Goal: Register for event/course

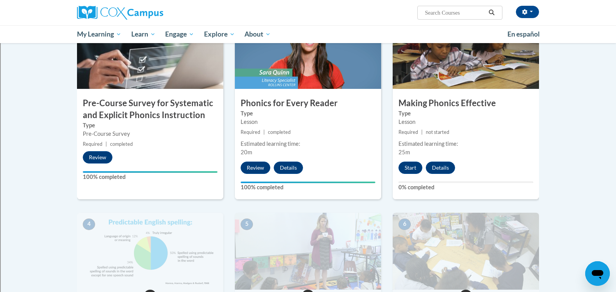
scroll to position [187, 0]
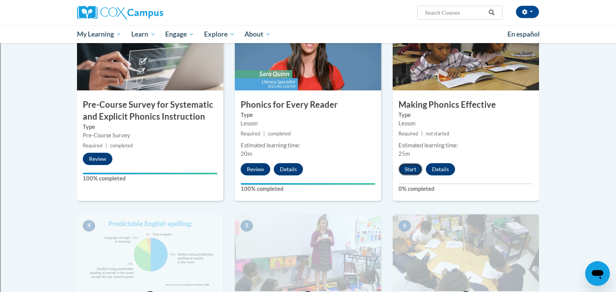
click at [411, 167] on button "Start" at bounding box center [410, 169] width 24 height 12
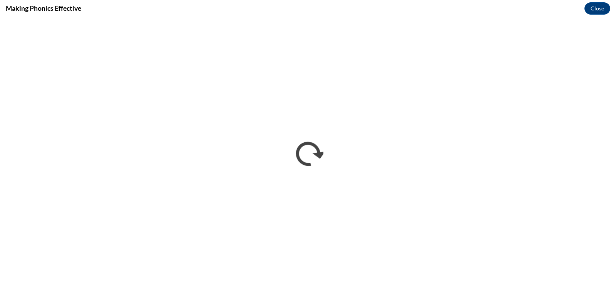
scroll to position [0, 0]
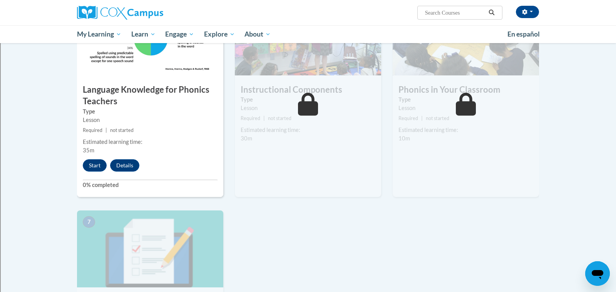
scroll to position [404, 0]
click at [93, 161] on button "Start" at bounding box center [95, 165] width 24 height 12
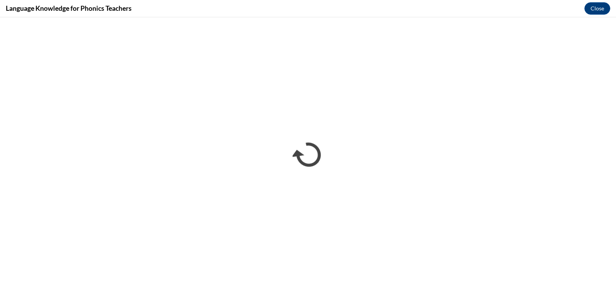
scroll to position [0, 0]
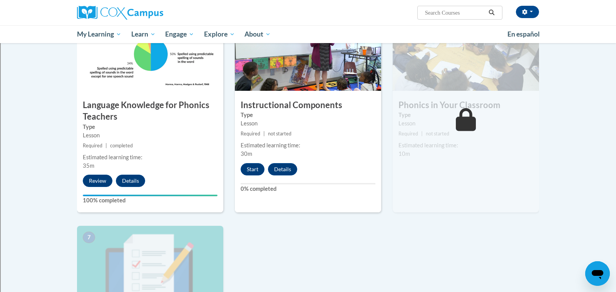
scroll to position [389, 0]
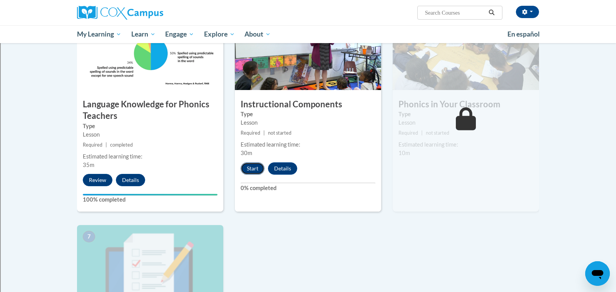
click at [252, 170] on button "Start" at bounding box center [252, 168] width 24 height 12
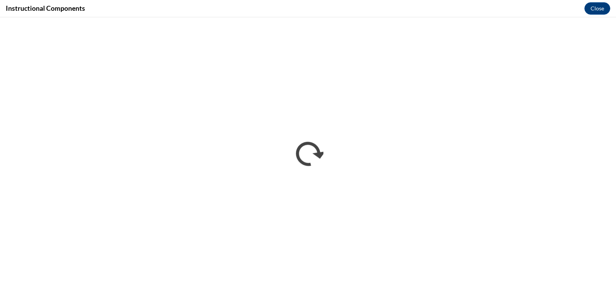
scroll to position [0, 0]
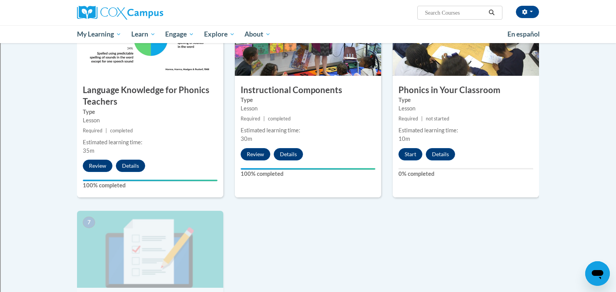
scroll to position [403, 0]
click at [411, 152] on button "Start" at bounding box center [410, 154] width 24 height 12
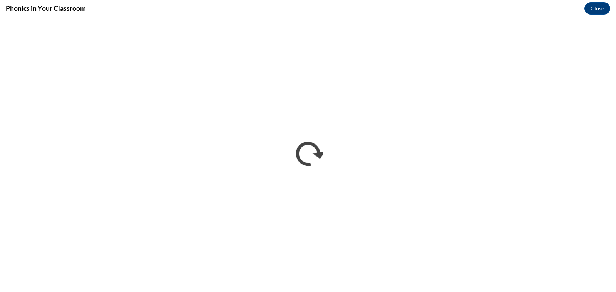
scroll to position [0, 0]
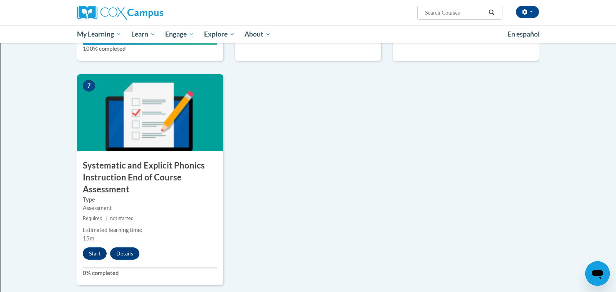
scroll to position [543, 0]
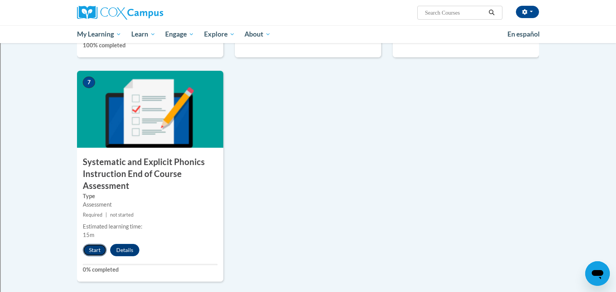
click at [99, 249] on button "Start" at bounding box center [95, 250] width 24 height 12
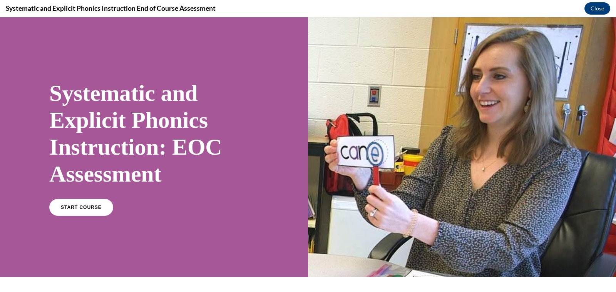
scroll to position [0, 0]
click at [79, 209] on span "START COURSE" at bounding box center [81, 208] width 43 height 6
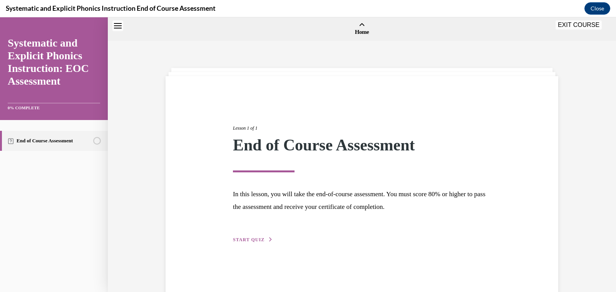
scroll to position [24, 0]
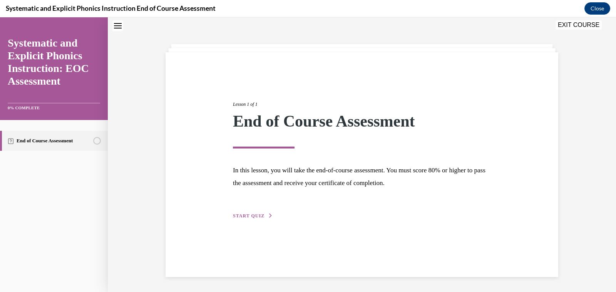
click at [249, 219] on div "Lesson 1 of 1 End of Course Assessment In this lesson, you will take the end-of…" at bounding box center [361, 151] width 269 height 137
click at [254, 214] on span "START QUIZ" at bounding box center [249, 215] width 32 height 5
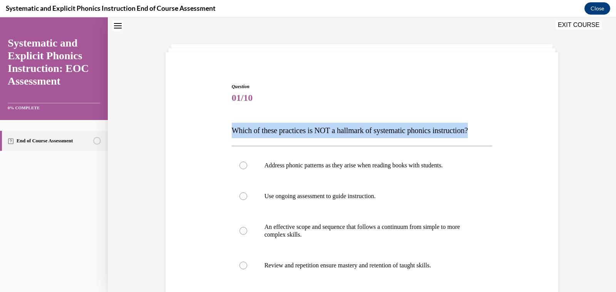
drag, startPoint x: 492, startPoint y: 130, endPoint x: 211, endPoint y: 120, distance: 280.7
click at [211, 120] on div "Question 01/10 Which of these practices is NOT a hallmark of systematic phonics…" at bounding box center [362, 218] width 396 height 316
copy span "Which of these practices is NOT a hallmark of systematic phonics instruction?"
click at [355, 113] on div "Question 01/10 Which of these practices is NOT a hallmark of systematic phonics…" at bounding box center [362, 229] width 260 height 293
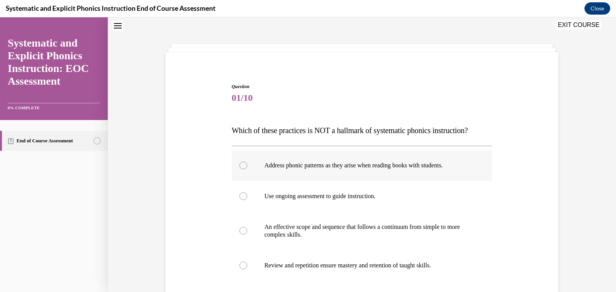
click at [327, 169] on p "Address phonic patterns as they arise when reading books with students." at bounding box center [368, 166] width 209 height 8
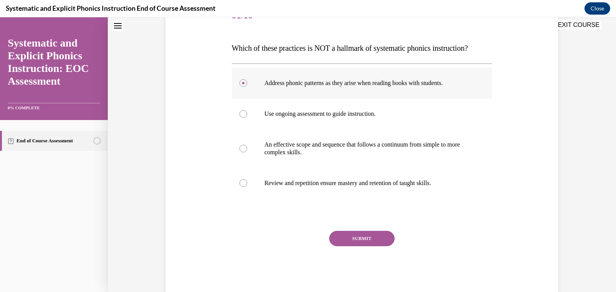
scroll to position [123, 0]
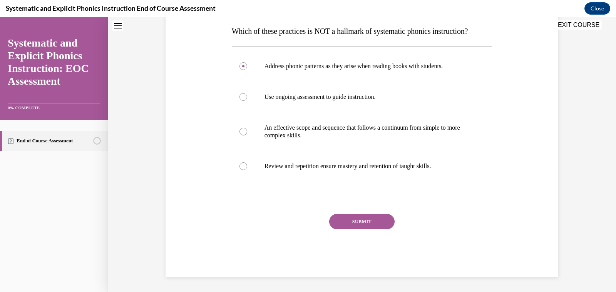
click at [351, 219] on button "SUBMIT" at bounding box center [361, 221] width 65 height 15
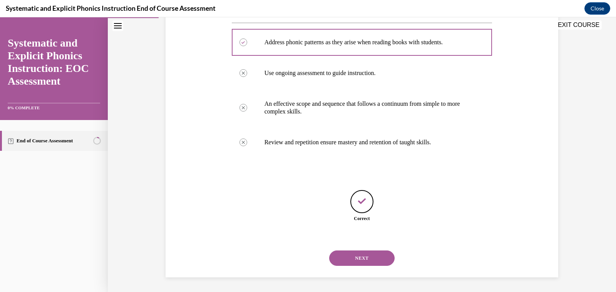
scroll to position [147, 0]
click at [361, 267] on div "NEXT" at bounding box center [362, 257] width 260 height 31
click at [371, 254] on button "NEXT" at bounding box center [361, 257] width 65 height 15
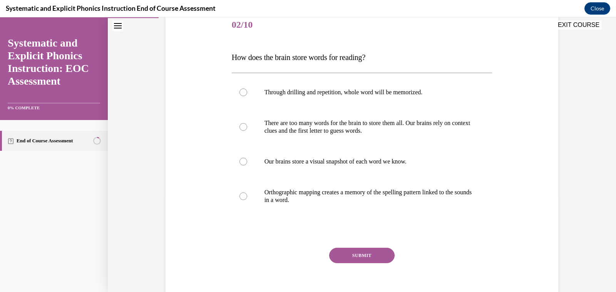
scroll to position [98, 0]
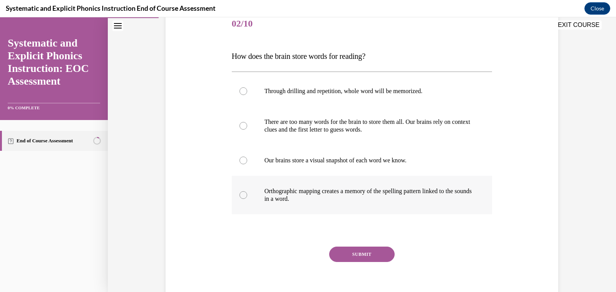
click at [296, 183] on div at bounding box center [362, 195] width 260 height 38
click at [362, 255] on button "SUBMIT" at bounding box center [361, 254] width 65 height 15
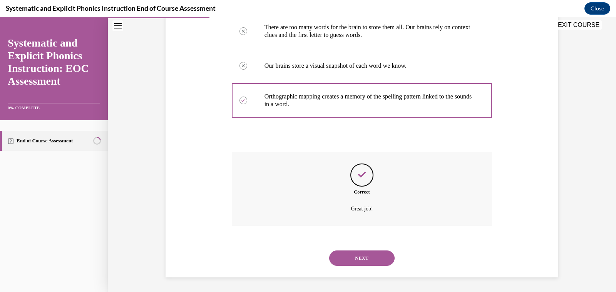
scroll to position [193, 0]
click at [366, 259] on button "NEXT" at bounding box center [361, 257] width 65 height 15
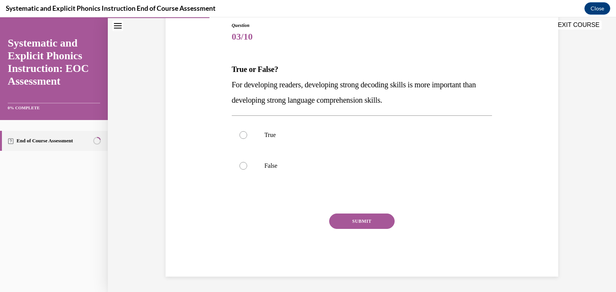
scroll to position [85, 0]
click at [247, 162] on div at bounding box center [362, 166] width 260 height 31
click at [354, 220] on button "SUBMIT" at bounding box center [361, 221] width 65 height 15
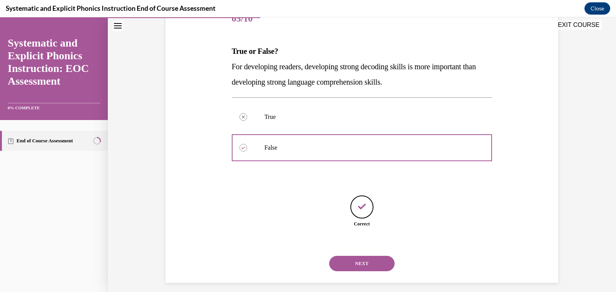
scroll to position [109, 0]
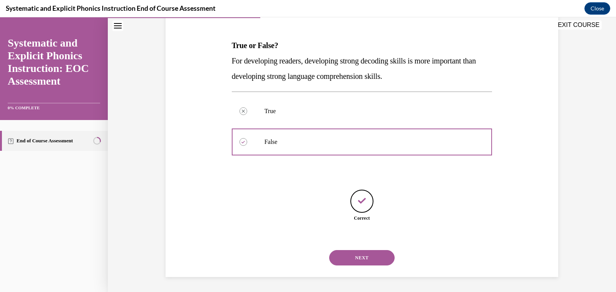
click at [362, 258] on button "NEXT" at bounding box center [361, 257] width 65 height 15
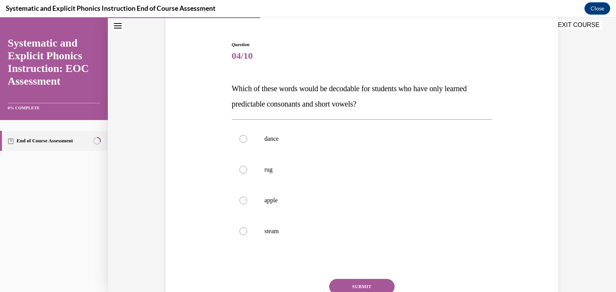
scroll to position [67, 0]
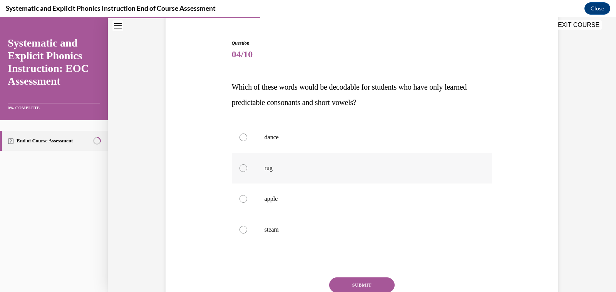
click at [257, 160] on div at bounding box center [362, 168] width 260 height 31
click at [356, 286] on button "SUBMIT" at bounding box center [361, 284] width 65 height 15
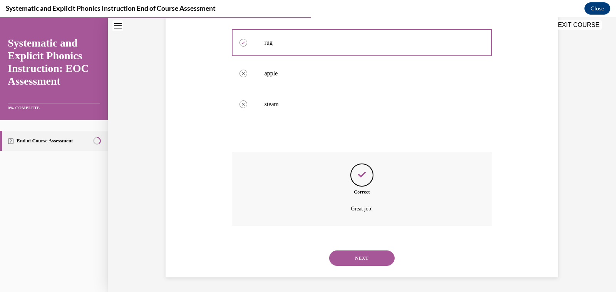
scroll to position [193, 0]
click at [361, 259] on button "NEXT" at bounding box center [361, 257] width 65 height 15
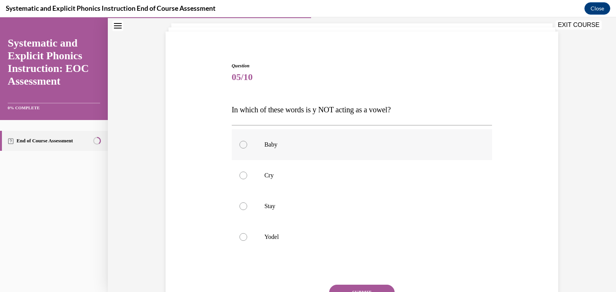
scroll to position [55, 0]
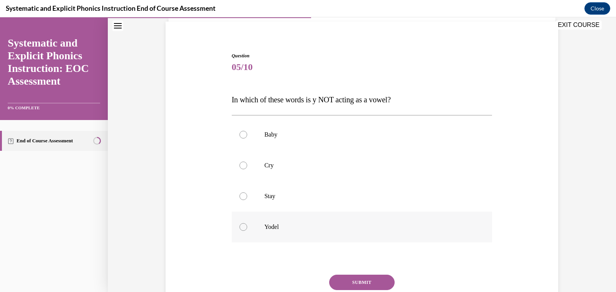
click at [260, 222] on div at bounding box center [362, 227] width 260 height 31
click at [362, 285] on button "SUBMIT" at bounding box center [361, 282] width 65 height 15
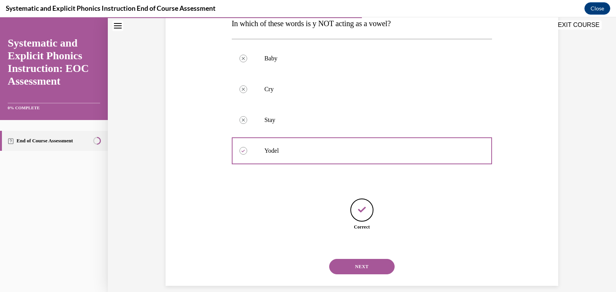
scroll to position [140, 0]
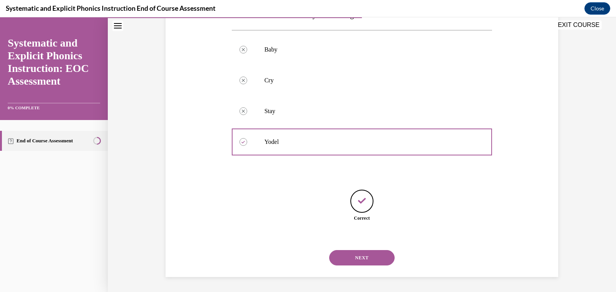
click at [360, 259] on button "NEXT" at bounding box center [361, 257] width 65 height 15
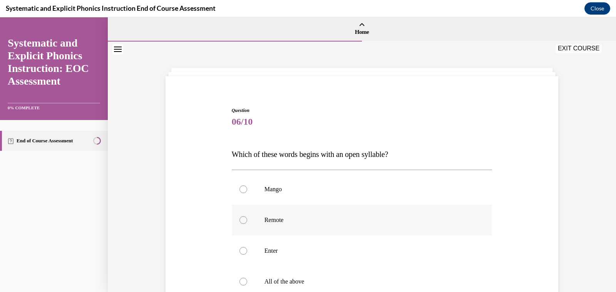
click at [269, 230] on div at bounding box center [362, 220] width 260 height 31
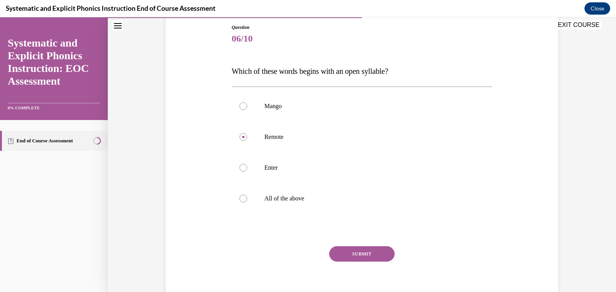
click at [340, 252] on button "SUBMIT" at bounding box center [361, 253] width 65 height 15
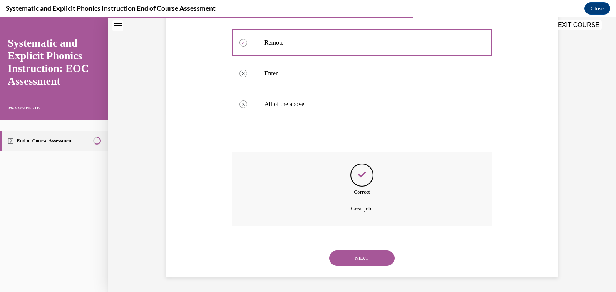
scroll to position [178, 0]
click at [350, 257] on button "NEXT" at bounding box center [361, 257] width 65 height 15
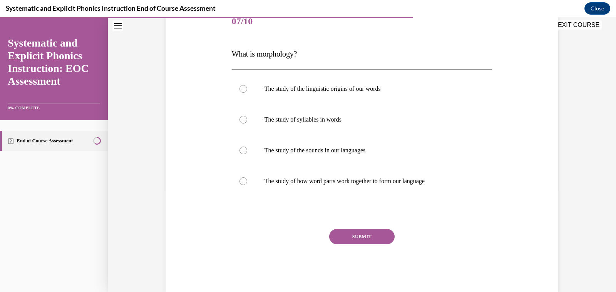
scroll to position [107, 0]
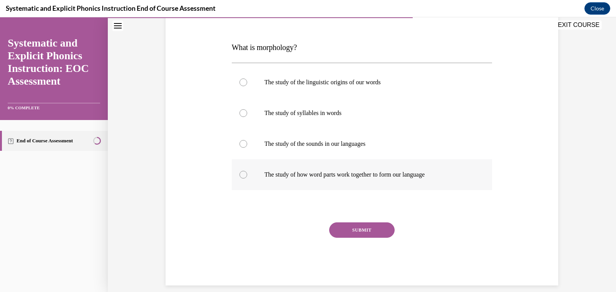
click at [249, 179] on div at bounding box center [362, 174] width 260 height 31
click at [363, 230] on button "SUBMIT" at bounding box center [361, 229] width 65 height 15
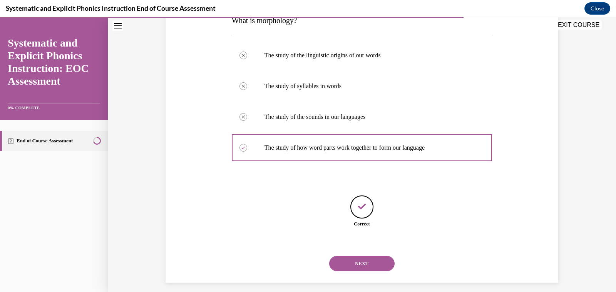
scroll to position [140, 0]
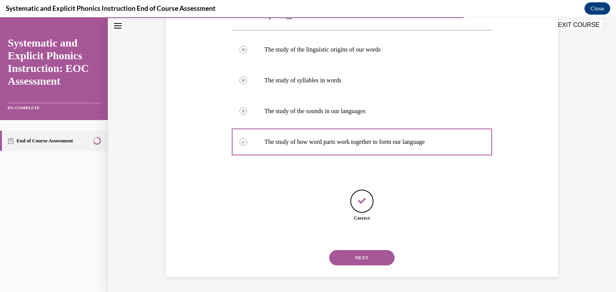
click at [363, 258] on button "NEXT" at bounding box center [361, 257] width 65 height 15
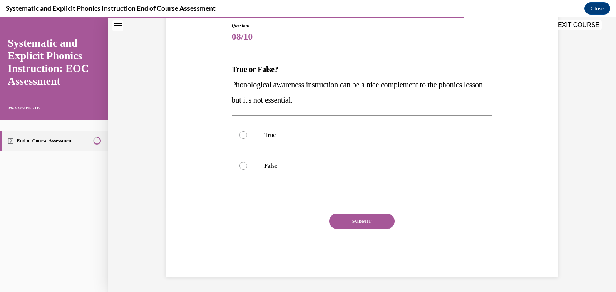
scroll to position [85, 0]
click at [269, 163] on p "False" at bounding box center [368, 166] width 209 height 8
click at [341, 222] on button "SUBMIT" at bounding box center [361, 221] width 65 height 15
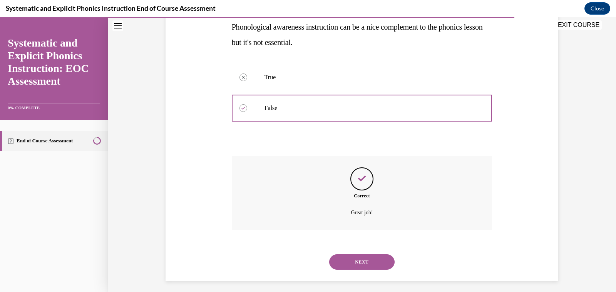
scroll to position [147, 0]
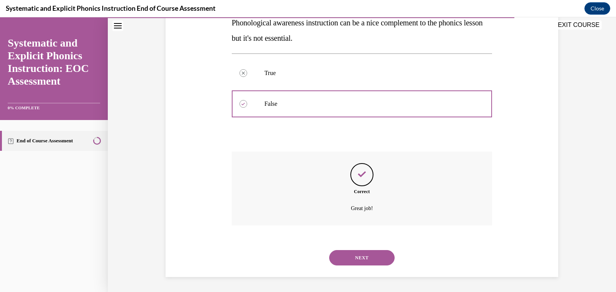
click at [361, 254] on button "NEXT" at bounding box center [361, 257] width 65 height 15
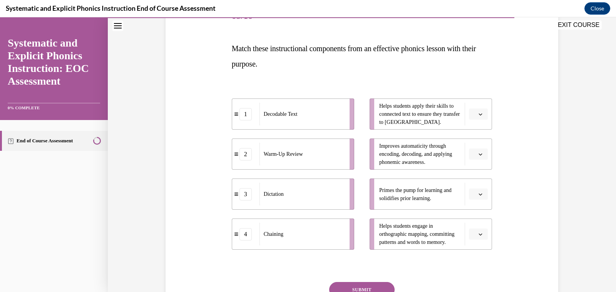
scroll to position [107, 0]
drag, startPoint x: 406, startPoint y: 120, endPoint x: 317, endPoint y: 118, distance: 88.9
click at [317, 118] on div "1 Decodable Text 2 Warm-Up Review 3 Dictation 4 Chaining Helps students apply t…" at bounding box center [362, 165] width 260 height 167
click at [450, 90] on div "1 Decodable Text 2 Warm-Up Review 3 Dictation 4 Chaining Helps students apply t…" at bounding box center [362, 165] width 260 height 167
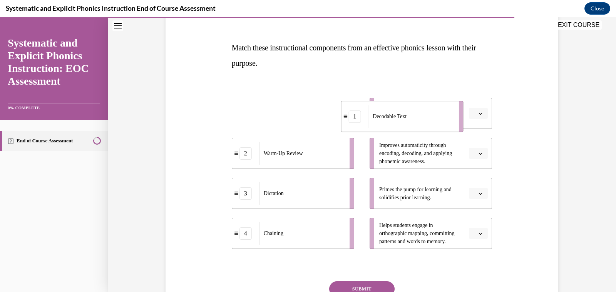
drag, startPoint x: 317, startPoint y: 108, endPoint x: 426, endPoint y: 111, distance: 108.9
click at [426, 111] on div "Decodable Text" at bounding box center [410, 116] width 85 height 23
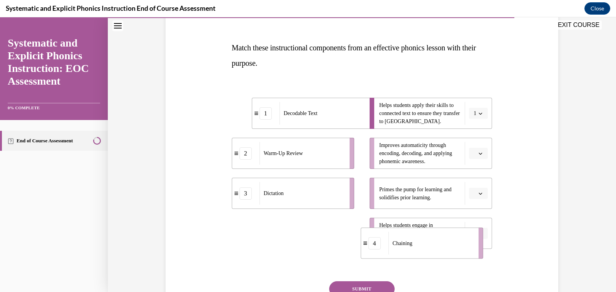
drag, startPoint x: 293, startPoint y: 232, endPoint x: 426, endPoint y: 238, distance: 132.9
click at [426, 238] on div "Chaining" at bounding box center [430, 243] width 85 height 23
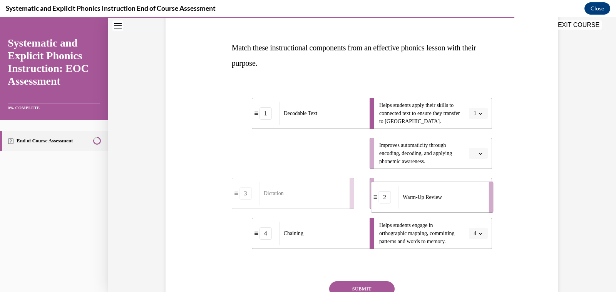
drag, startPoint x: 289, startPoint y: 148, endPoint x: 429, endPoint y: 193, distance: 147.7
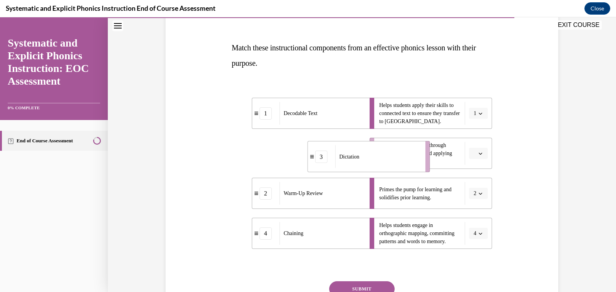
drag, startPoint x: 321, startPoint y: 162, endPoint x: 397, endPoint y: 165, distance: 75.9
click at [397, 165] on div "Dictation" at bounding box center [377, 156] width 85 height 23
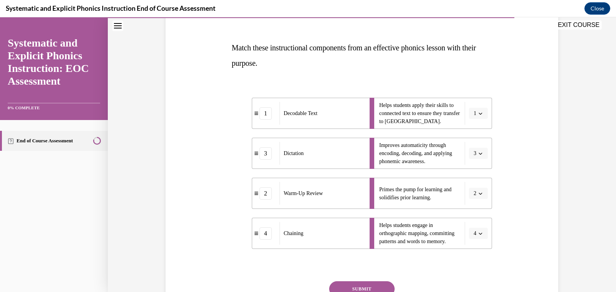
click at [371, 286] on button "SUBMIT" at bounding box center [361, 288] width 65 height 15
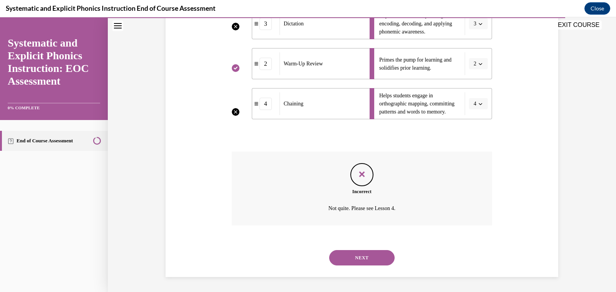
scroll to position [237, 0]
click at [376, 257] on button "NEXT" at bounding box center [361, 257] width 65 height 15
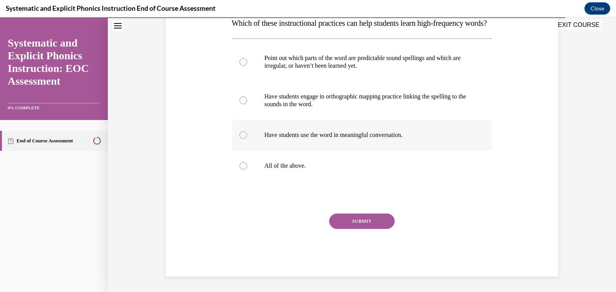
scroll to position [144, 0]
click at [263, 160] on div at bounding box center [362, 165] width 260 height 31
click at [371, 225] on button "SUBMIT" at bounding box center [361, 221] width 65 height 15
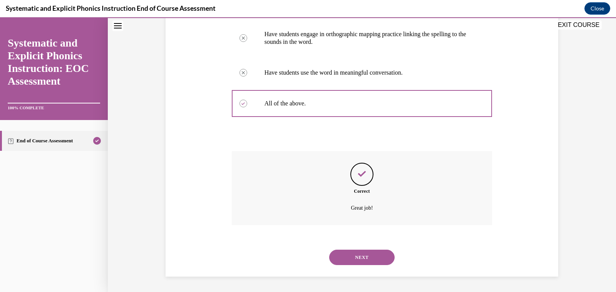
scroll to position [209, 0]
click at [367, 253] on button "NEXT" at bounding box center [361, 257] width 65 height 15
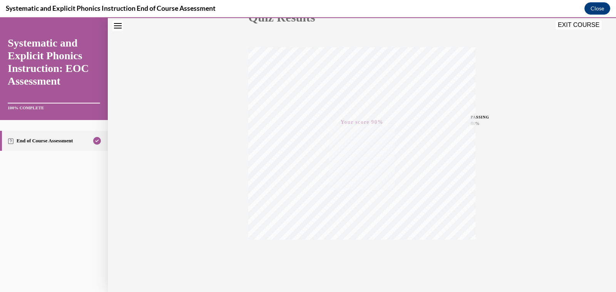
scroll to position [119, 0]
click at [579, 28] on button "EXIT COURSE" at bounding box center [578, 24] width 46 height 9
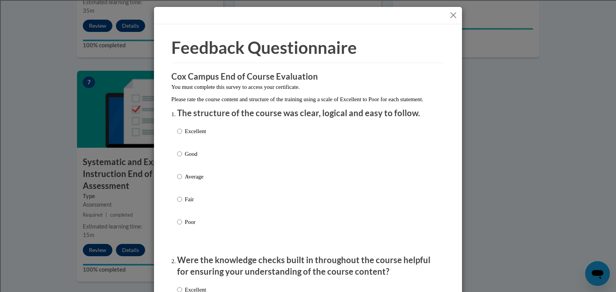
click at [456, 15] on button "Close" at bounding box center [453, 15] width 10 height 10
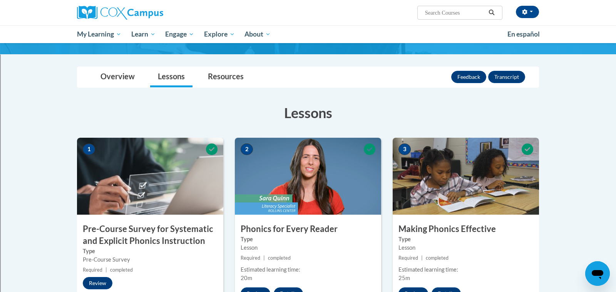
scroll to position [0, 0]
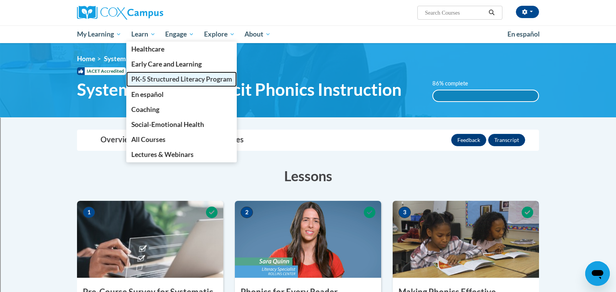
click at [141, 83] on link "PK-5 Structured Literacy Program" at bounding box center [181, 79] width 111 height 15
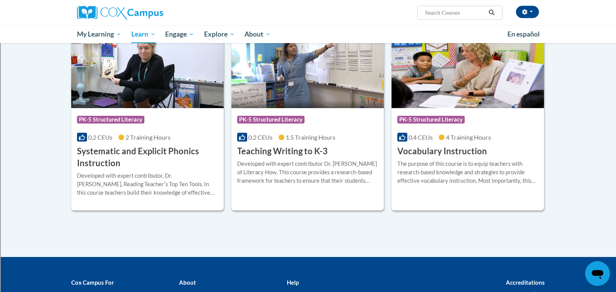
scroll to position [828, 0]
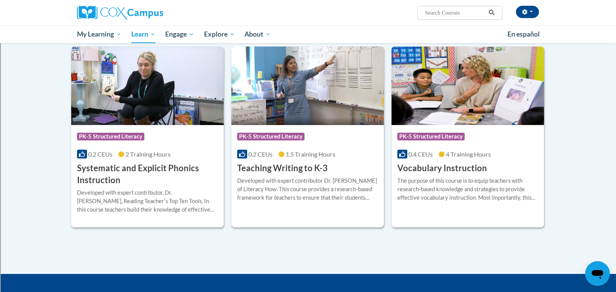
click at [289, 114] on img at bounding box center [307, 86] width 152 height 78
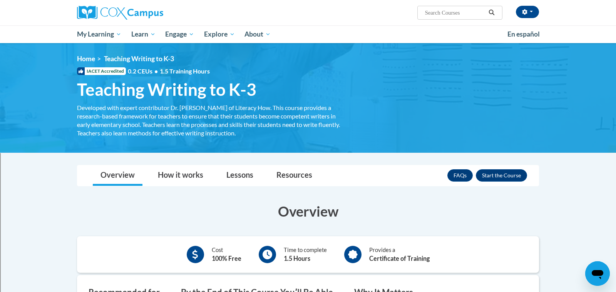
scroll to position [18, 0]
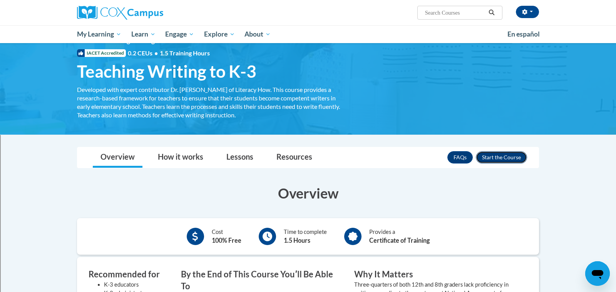
click at [499, 154] on button "Enroll" at bounding box center [501, 157] width 51 height 12
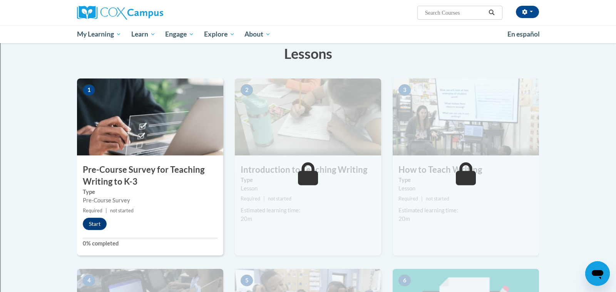
scroll to position [124, 0]
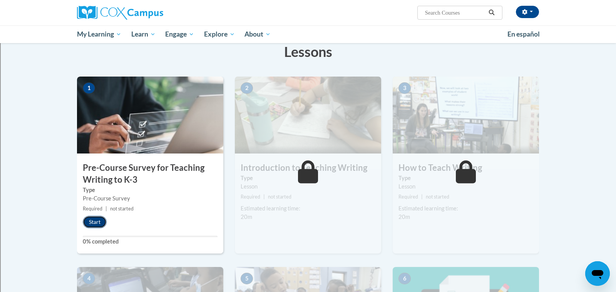
click at [98, 217] on button "Start" at bounding box center [95, 222] width 24 height 12
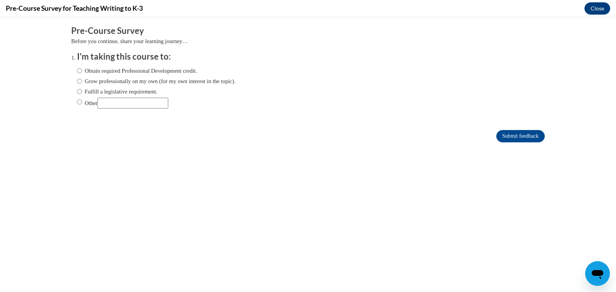
scroll to position [0, 0]
click at [154, 87] on div "Obtain required Professional Development credit. Grow professionally on my own …" at bounding box center [156, 88] width 159 height 50
click at [147, 90] on label "Fulfill a legislative requirement." at bounding box center [117, 91] width 80 height 8
click at [82, 90] on input "Fulfill a legislative requirement." at bounding box center [79, 91] width 5 height 8
radio input "true"
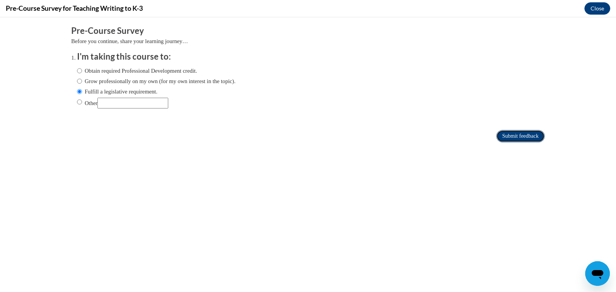
click at [526, 134] on input "Submit feedback" at bounding box center [520, 136] width 48 height 12
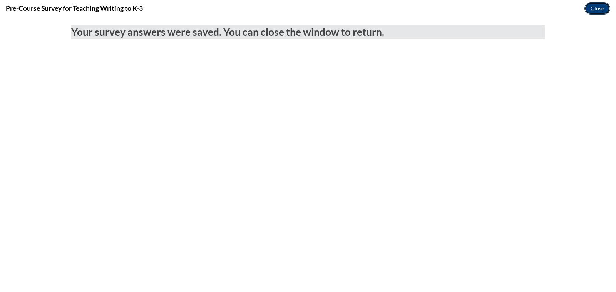
click at [600, 7] on button "Close" at bounding box center [597, 8] width 26 height 12
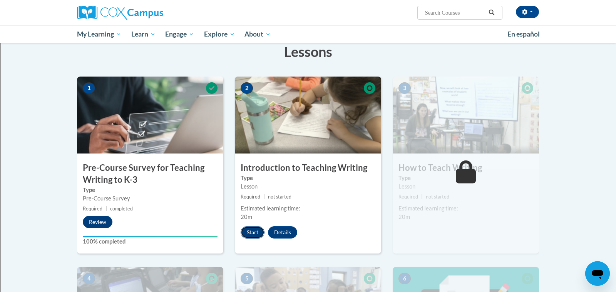
click at [250, 228] on button "Start" at bounding box center [252, 232] width 24 height 12
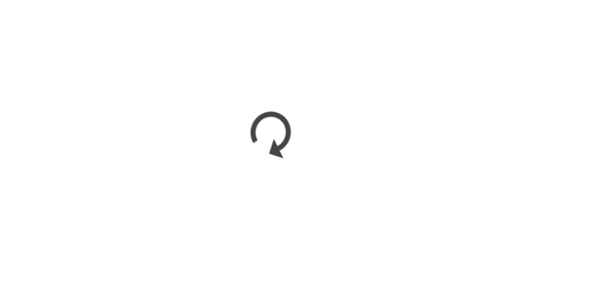
scroll to position [124, 0]
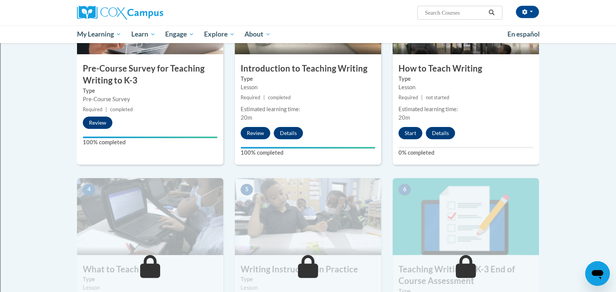
scroll to position [222, 0]
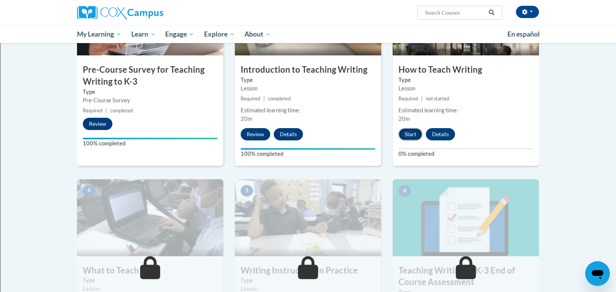
click at [404, 133] on button "Start" at bounding box center [410, 134] width 24 height 12
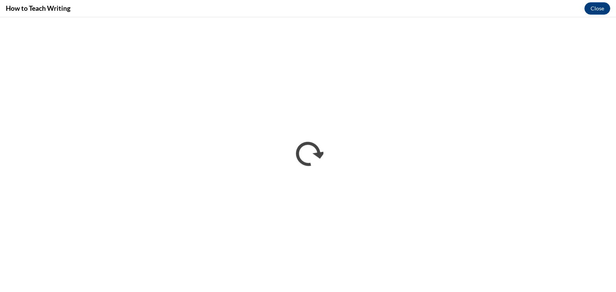
scroll to position [0, 0]
click at [606, 4] on button "Close" at bounding box center [597, 8] width 26 height 12
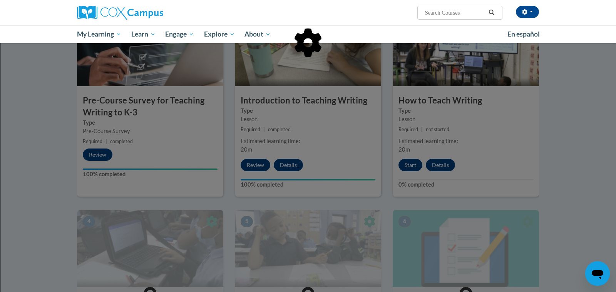
scroll to position [187, 0]
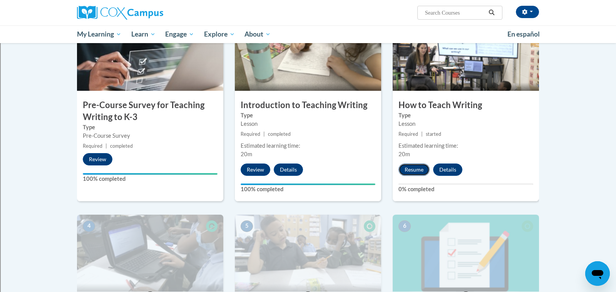
click at [423, 171] on button "Resume" at bounding box center [413, 170] width 31 height 12
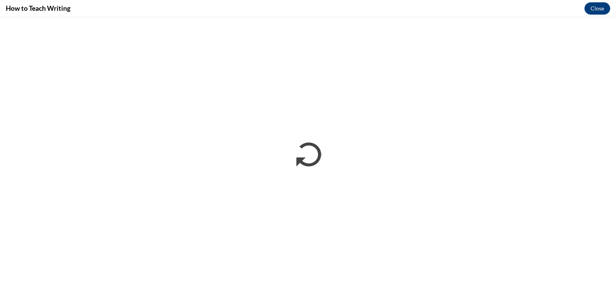
scroll to position [0, 0]
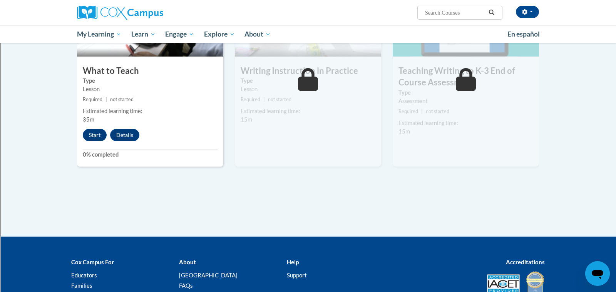
scroll to position [423, 0]
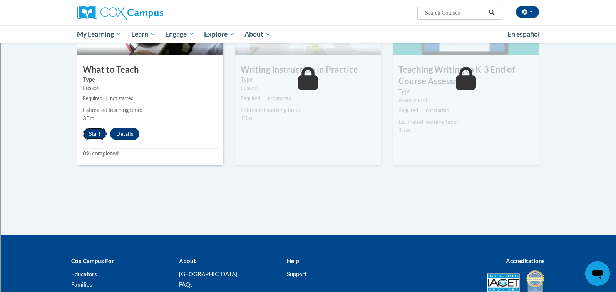
click at [97, 130] on button "Start" at bounding box center [95, 134] width 24 height 12
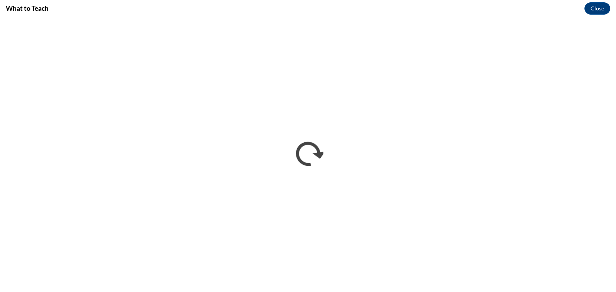
scroll to position [0, 0]
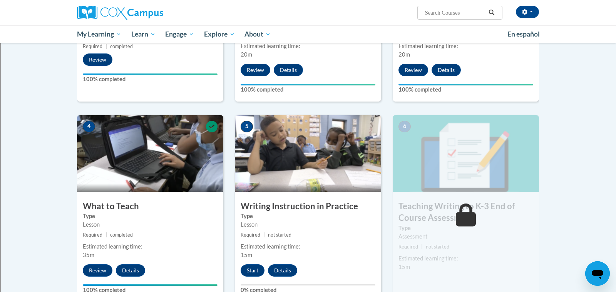
scroll to position [295, 0]
